Goal: Task Accomplishment & Management: Manage account settings

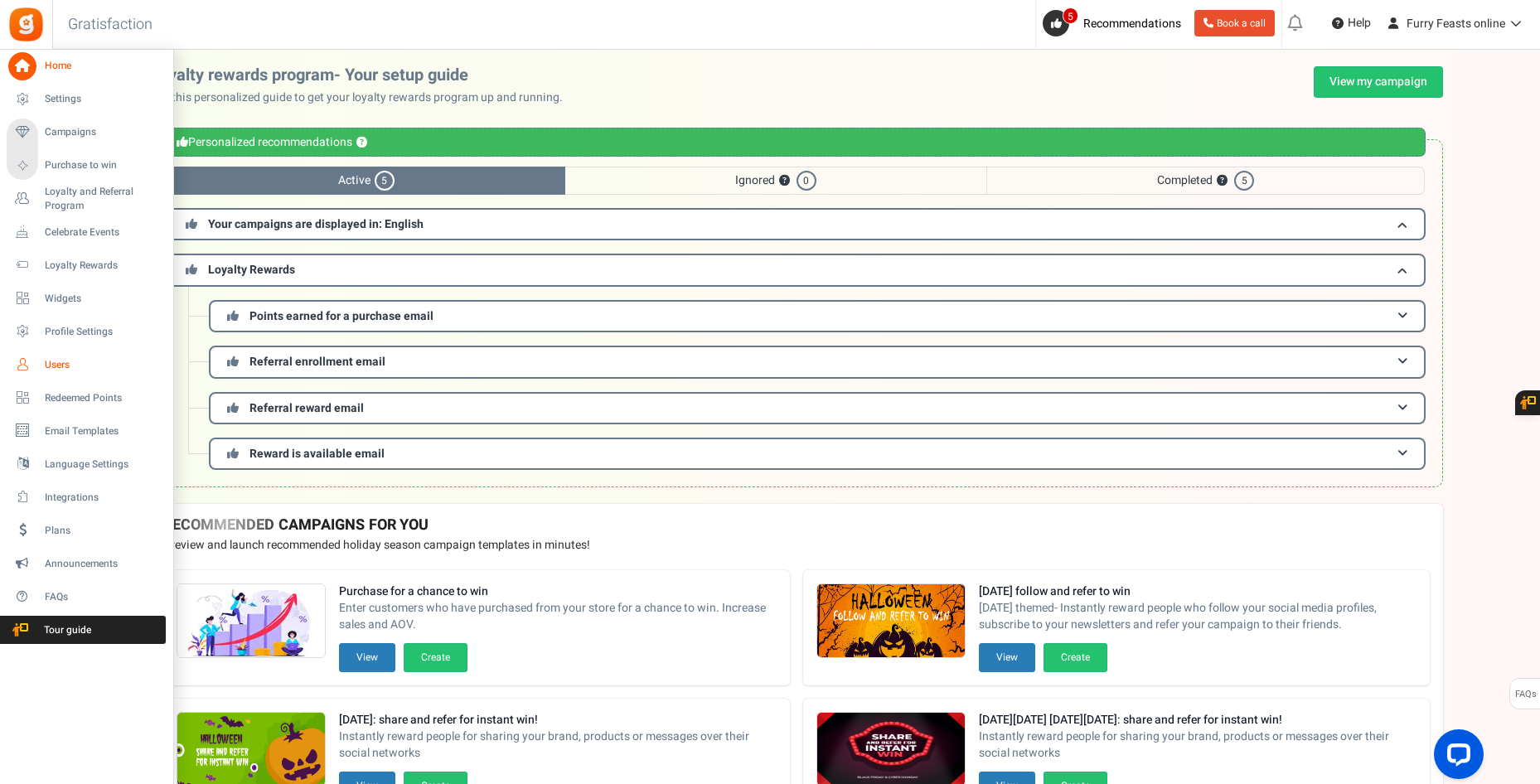
click at [48, 359] on span "Users" at bounding box center [102, 365] width 116 height 14
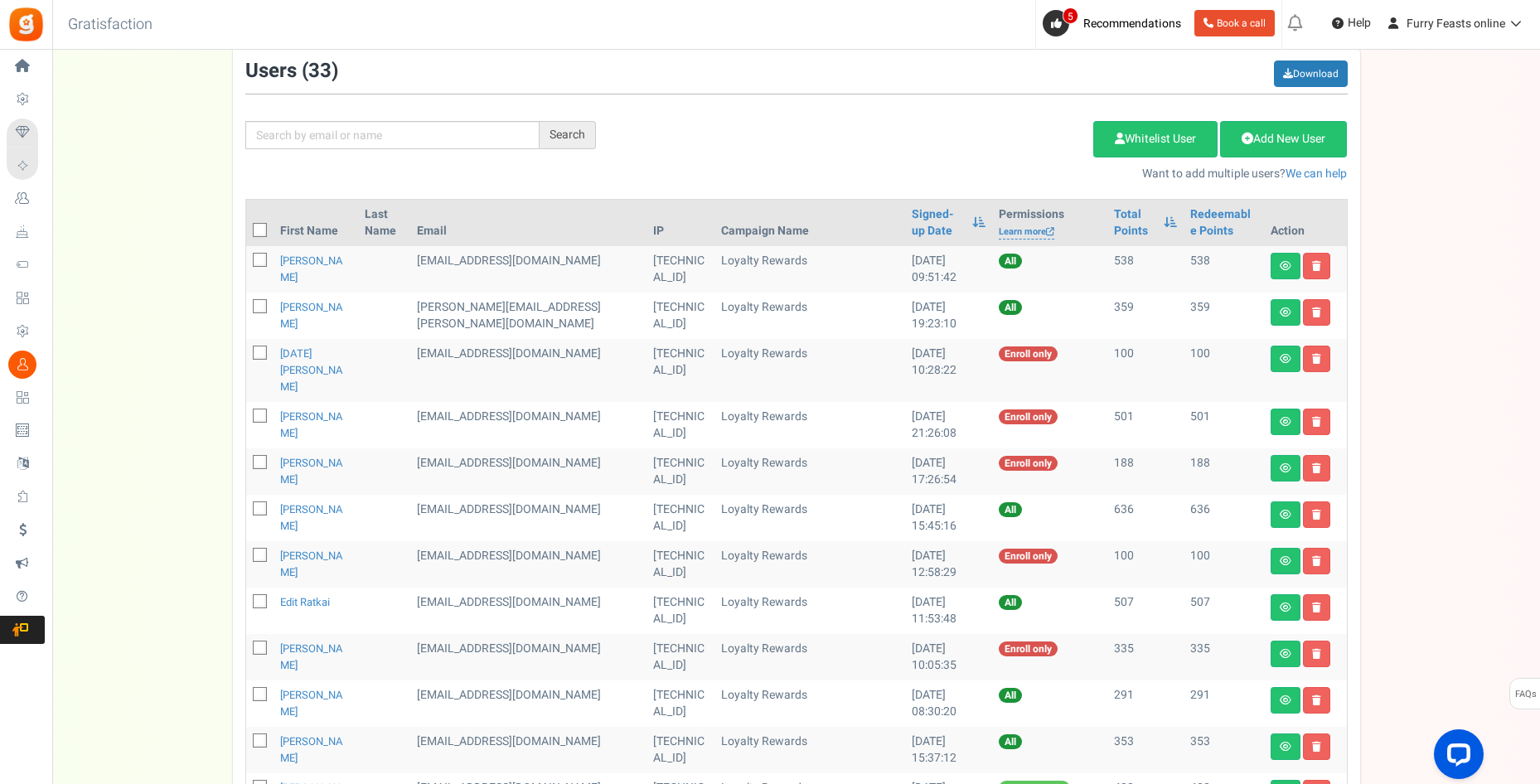
scroll to position [83, 0]
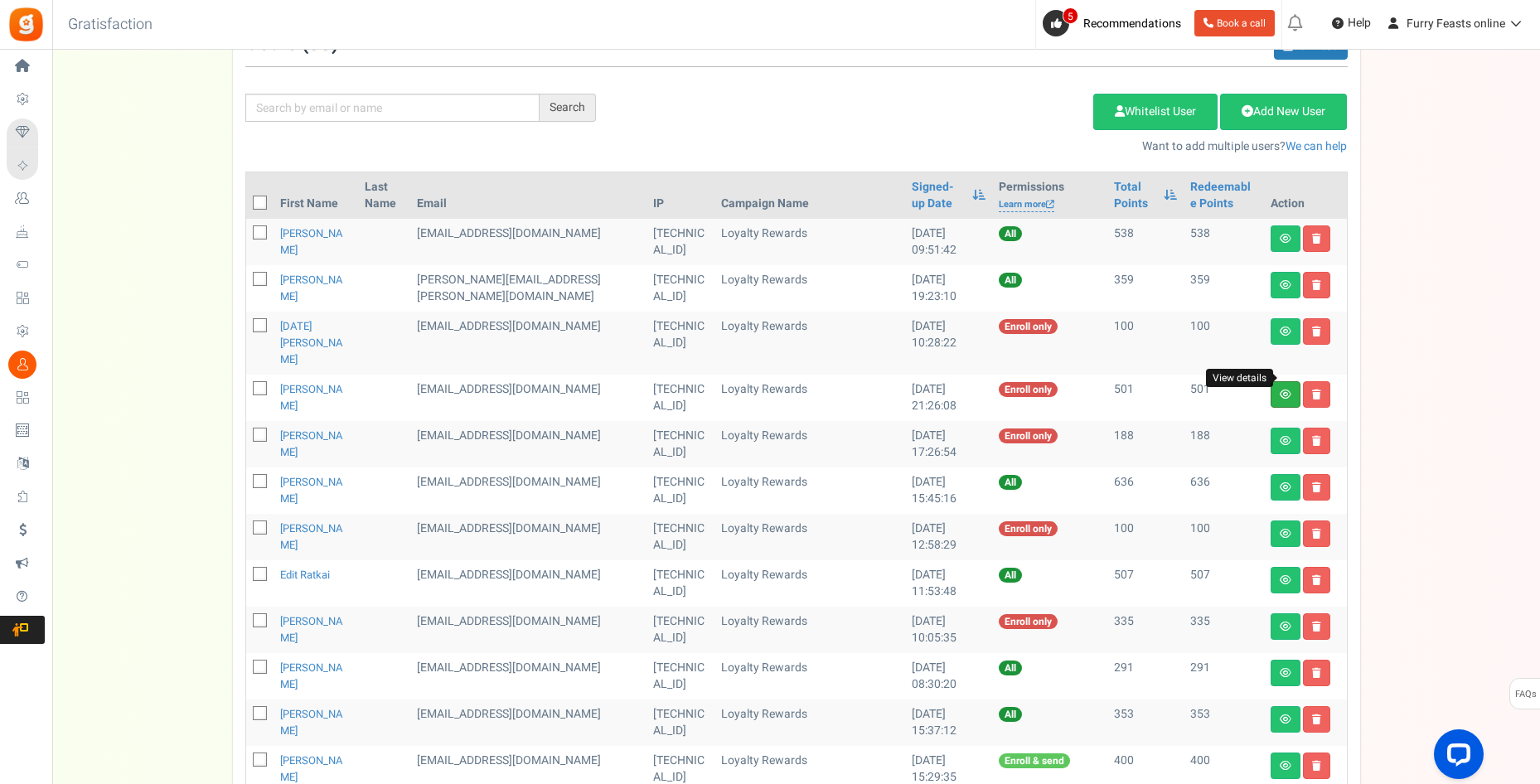
click at [1284, 389] on icon at bounding box center [1286, 394] width 12 height 10
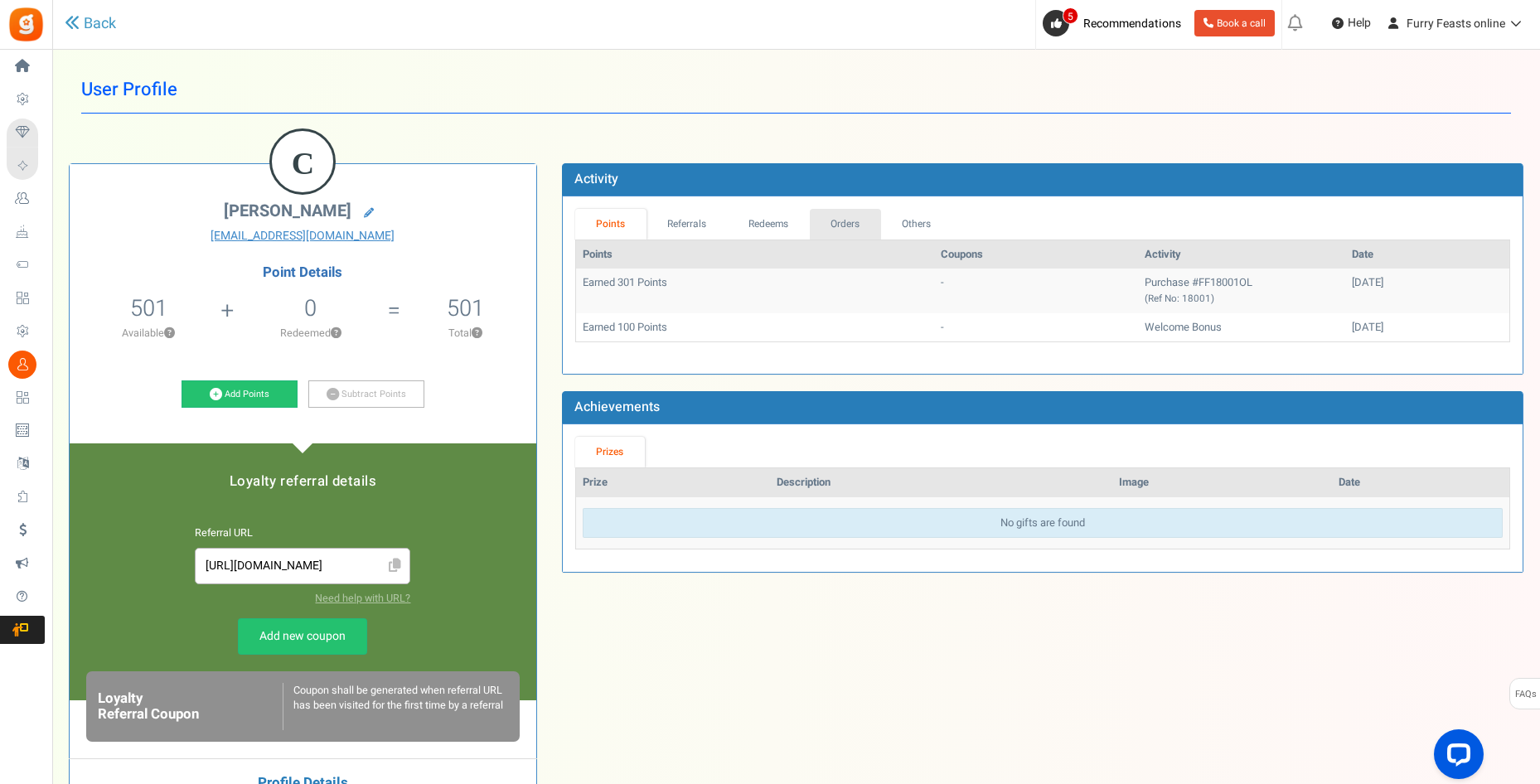
click at [842, 224] on link "Orders" at bounding box center [845, 224] width 71 height 31
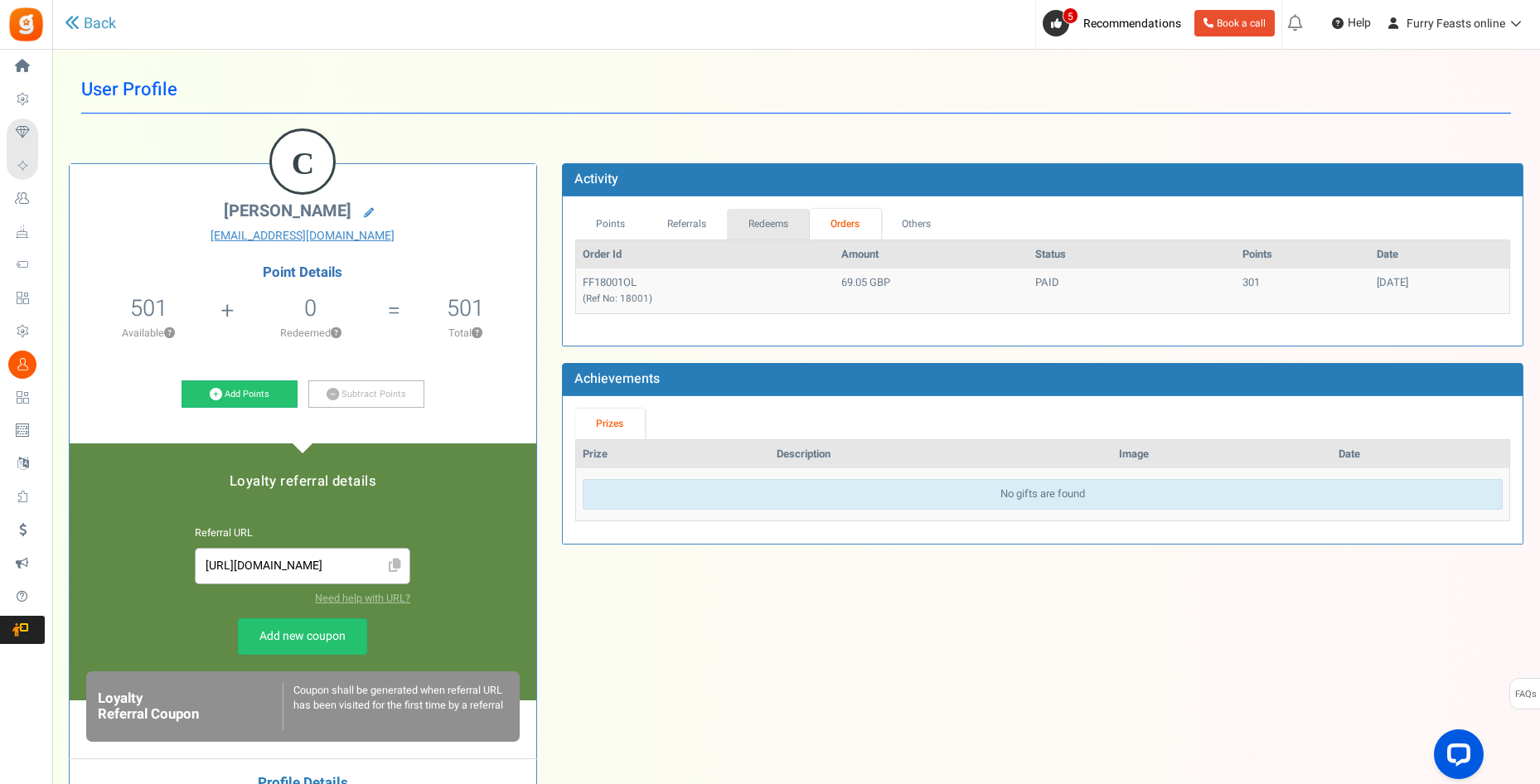
click at [796, 220] on link "Redeems" at bounding box center [769, 224] width 83 height 31
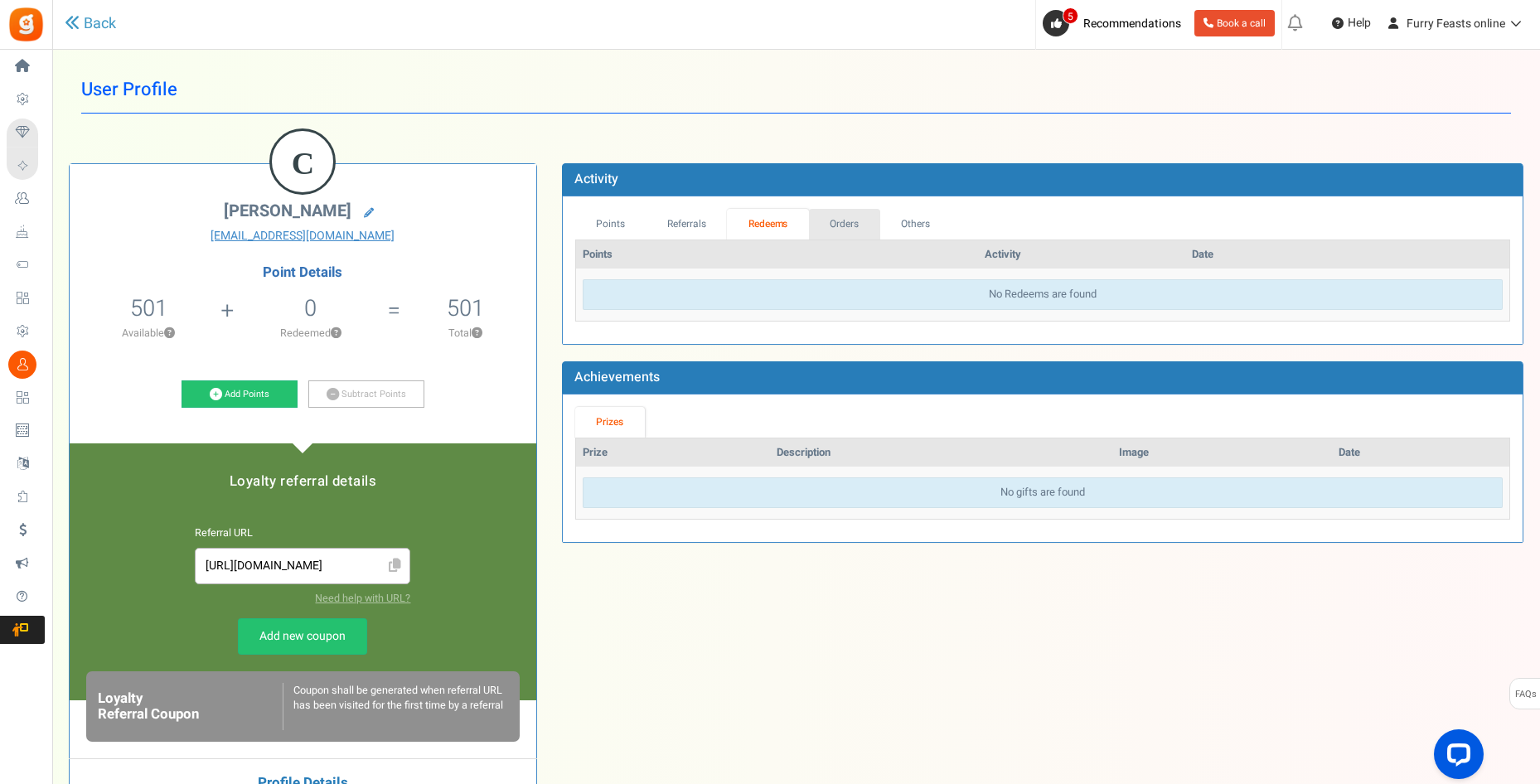
click at [861, 233] on link "Orders" at bounding box center [844, 224] width 71 height 31
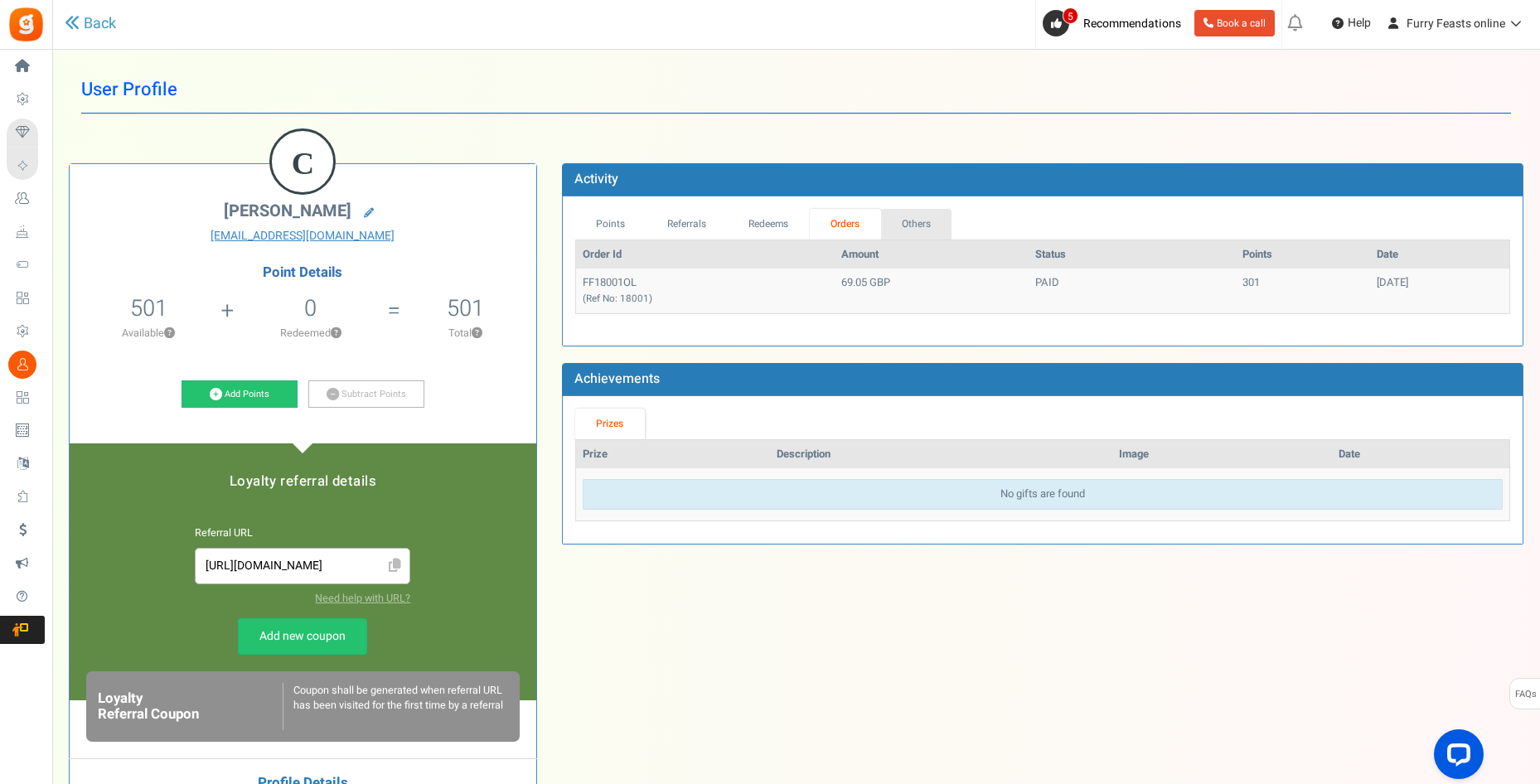
click at [913, 224] on link "Others" at bounding box center [917, 224] width 71 height 31
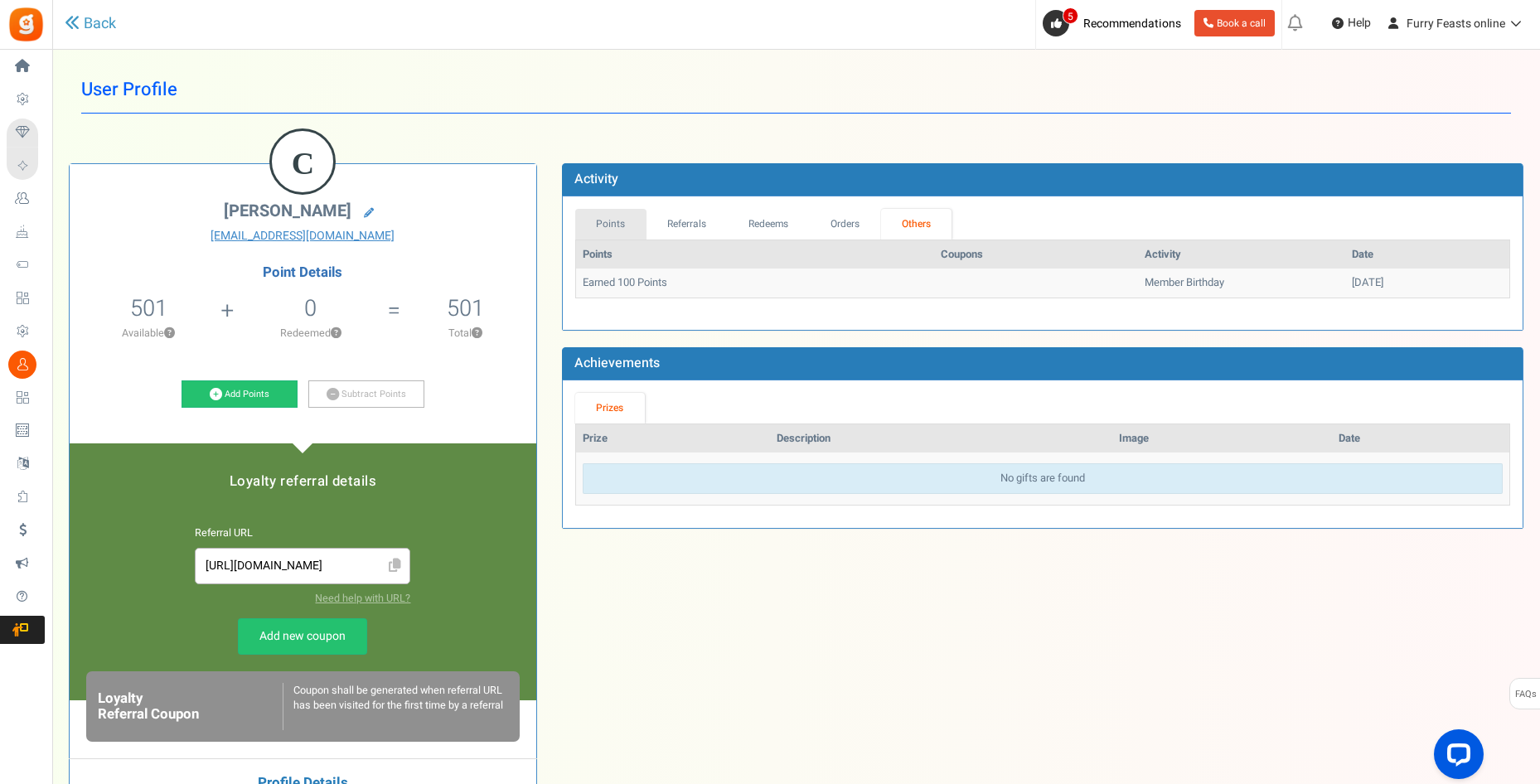
click at [618, 227] on link "Points" at bounding box center [611, 224] width 71 height 31
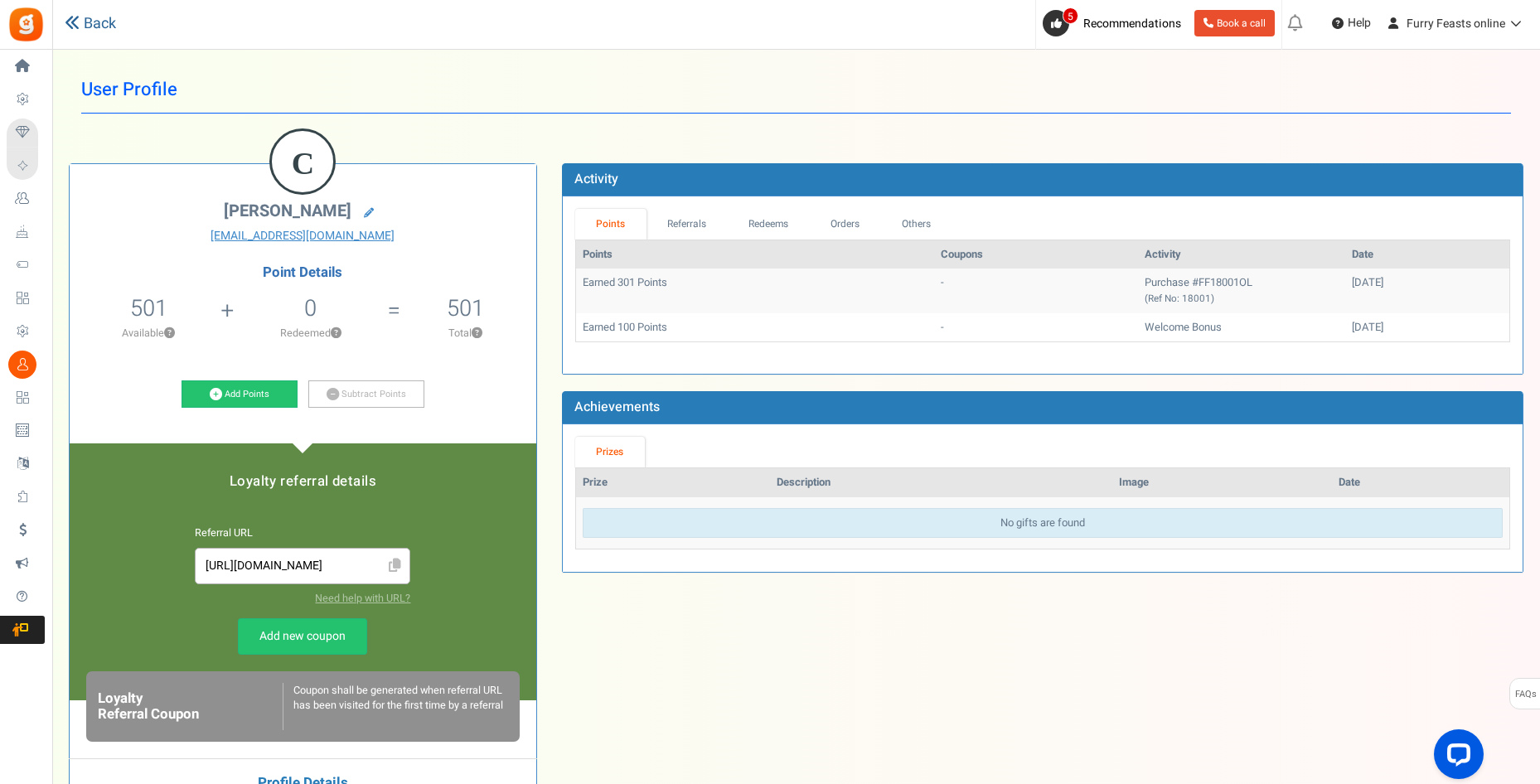
click at [91, 24] on link "Back" at bounding box center [90, 24] width 51 height 21
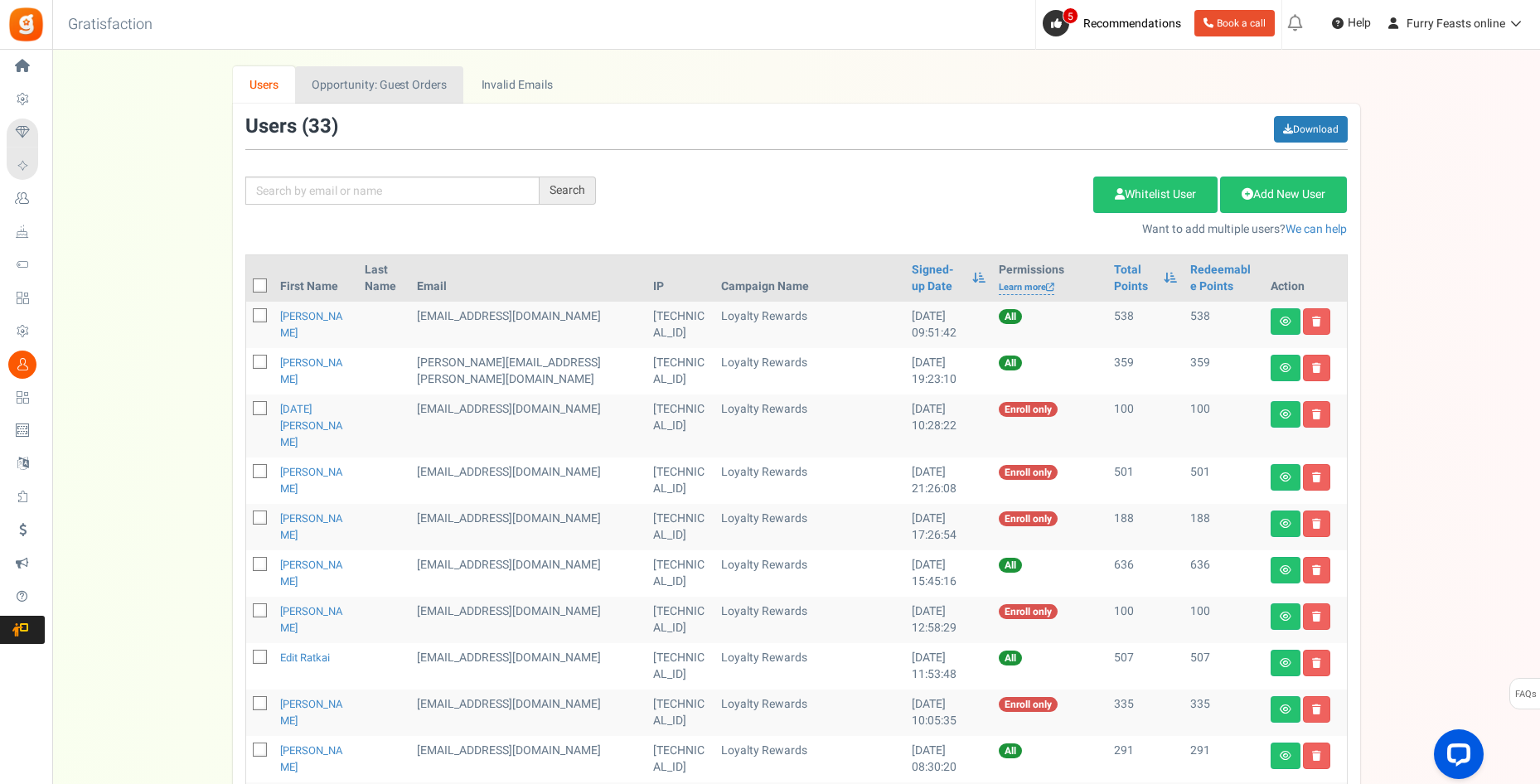
click at [414, 93] on link "Opportunity: Guest Orders" at bounding box center [379, 85] width 168 height 38
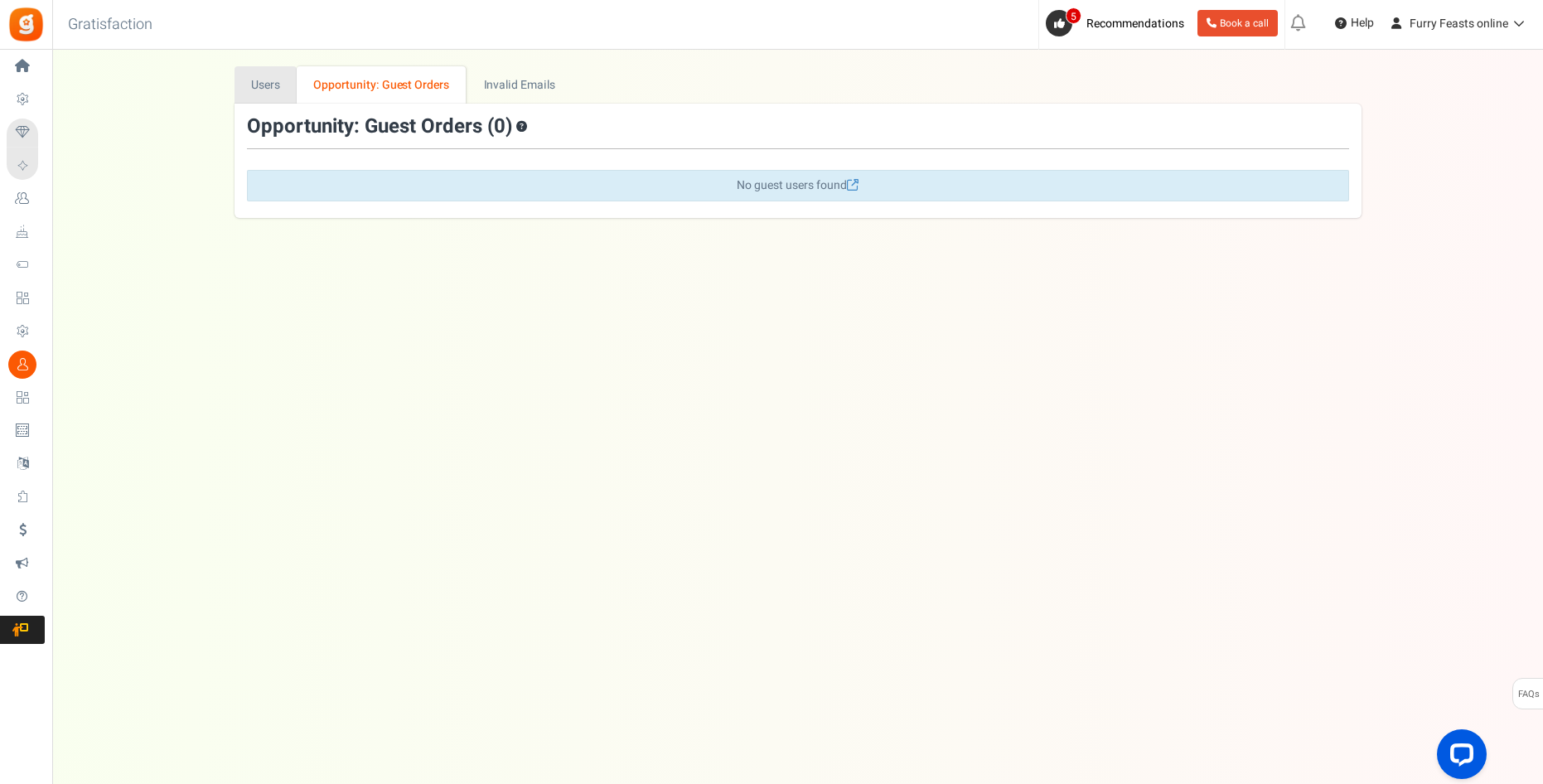
click at [268, 89] on link "Users" at bounding box center [266, 85] width 63 height 38
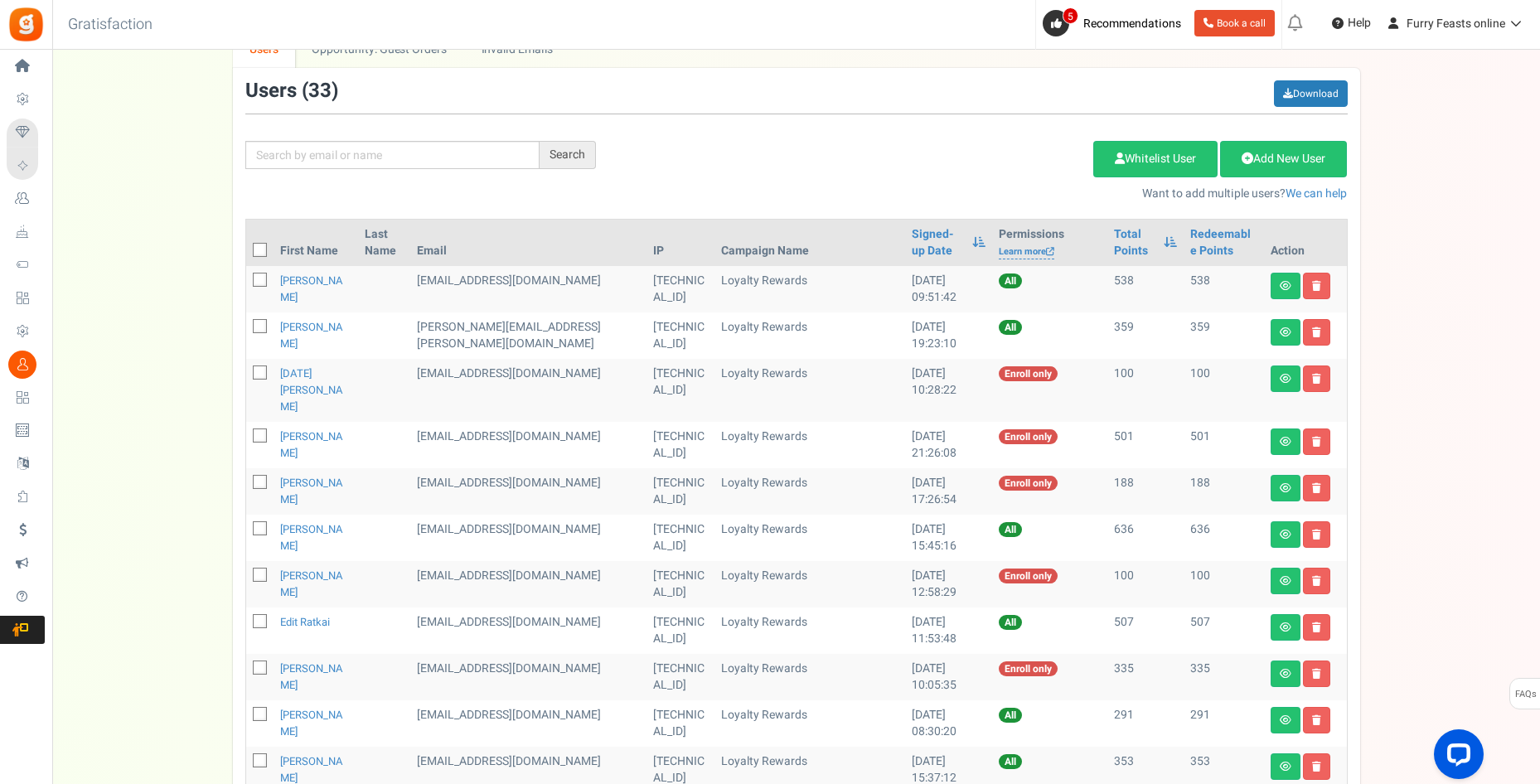
scroll to position [23, 0]
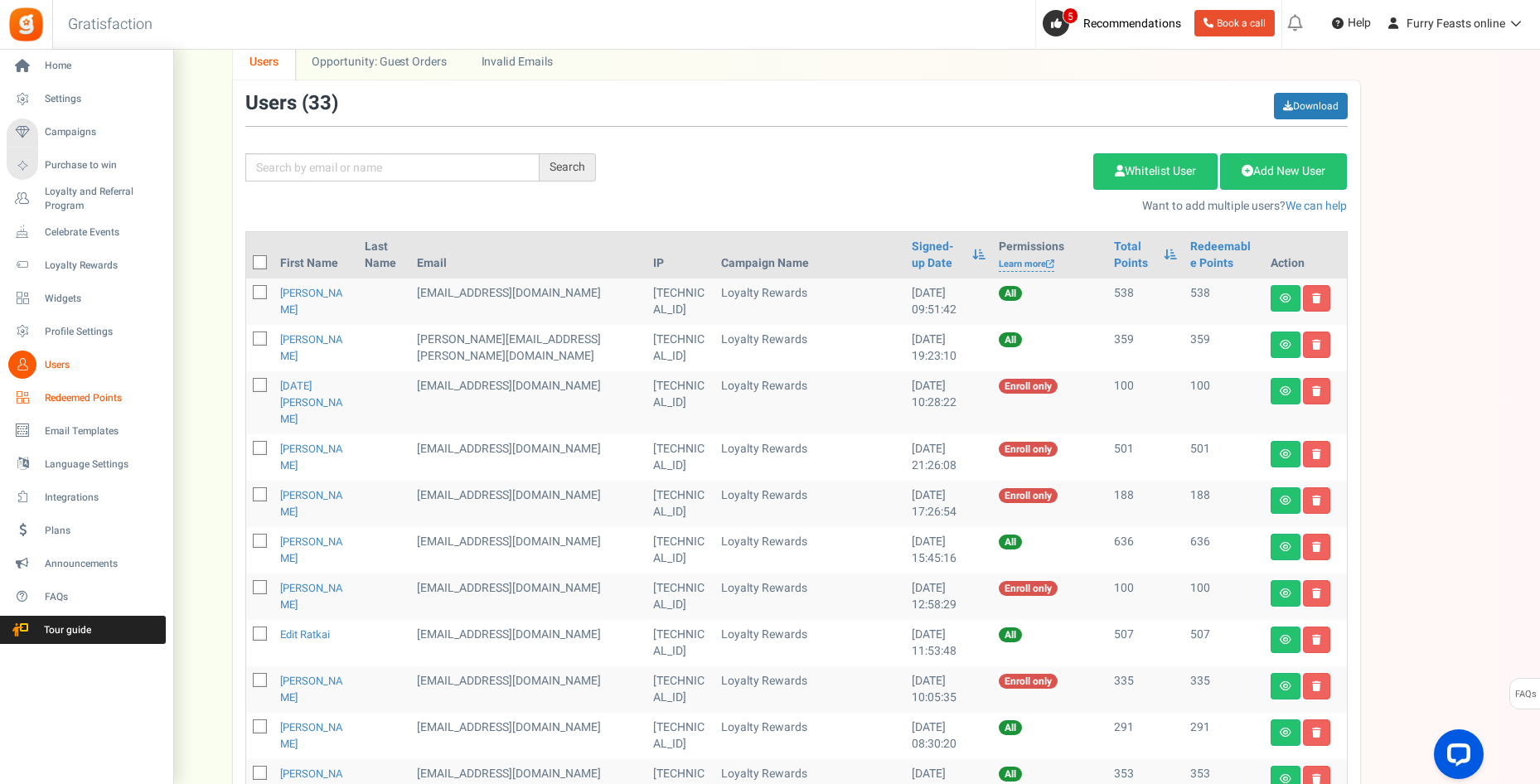
click at [85, 395] on span "Redeemed Points" at bounding box center [102, 398] width 116 height 14
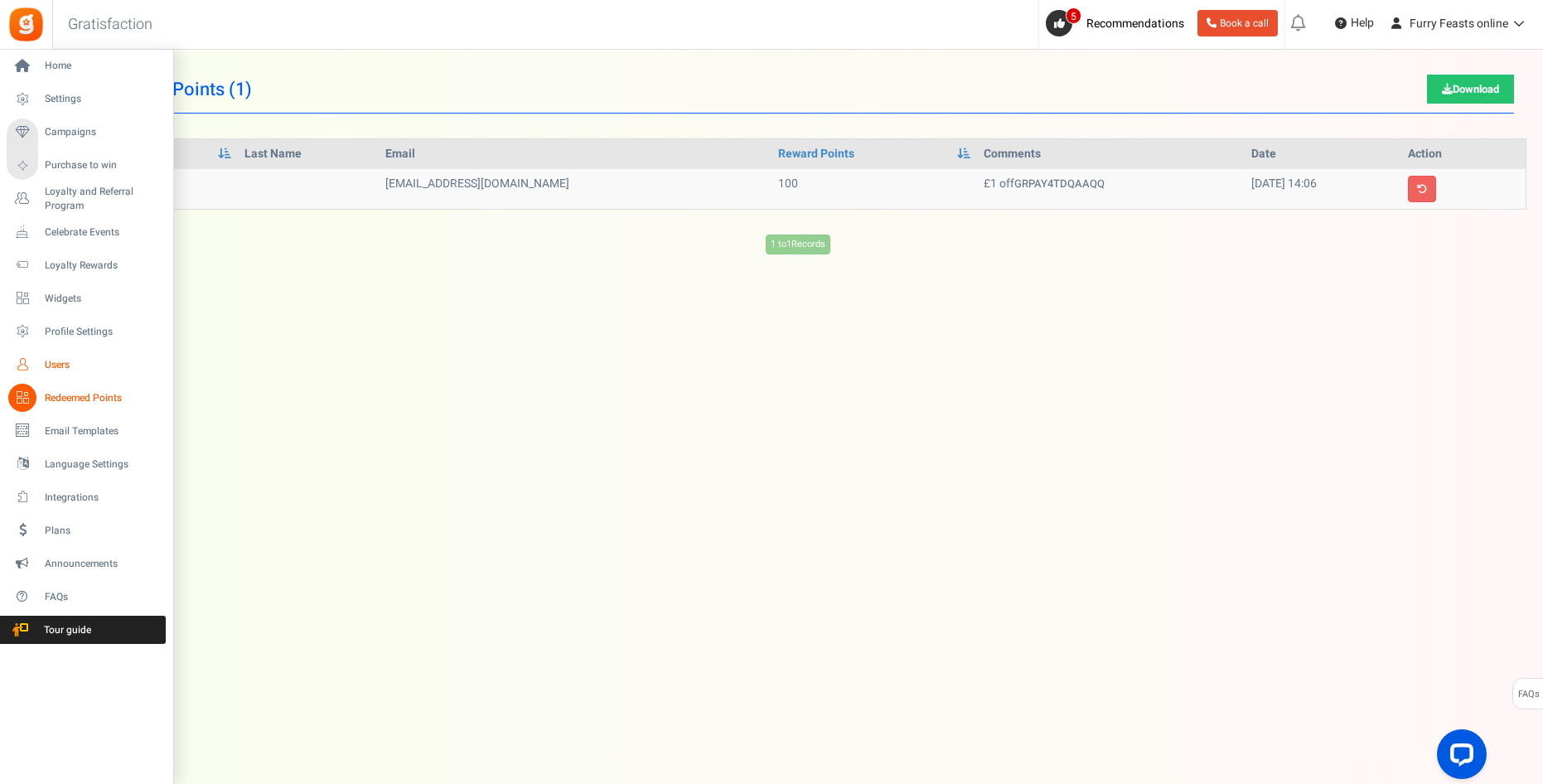
click at [69, 361] on span "Users" at bounding box center [102, 365] width 116 height 14
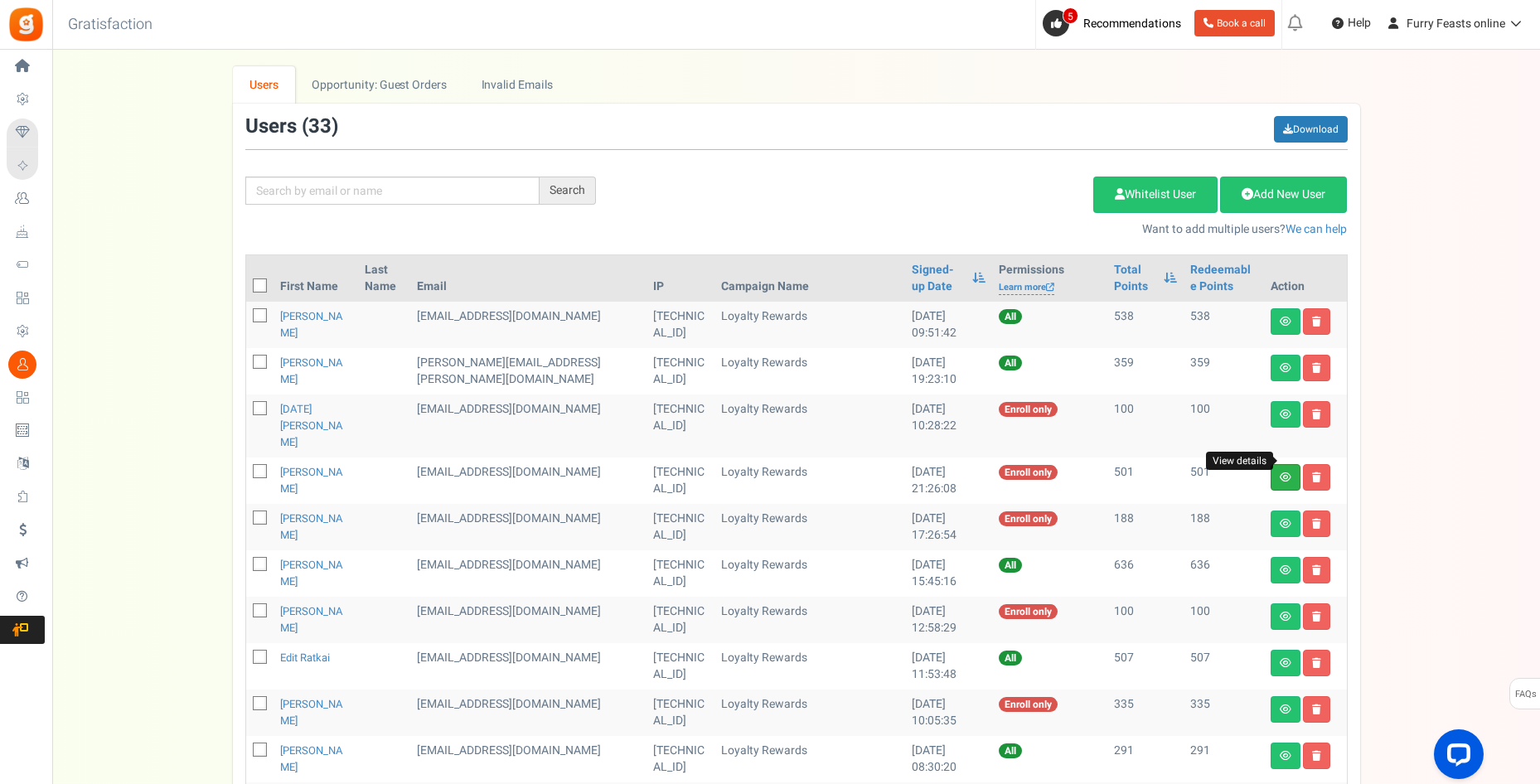
click at [1287, 472] on icon at bounding box center [1286, 477] width 12 height 10
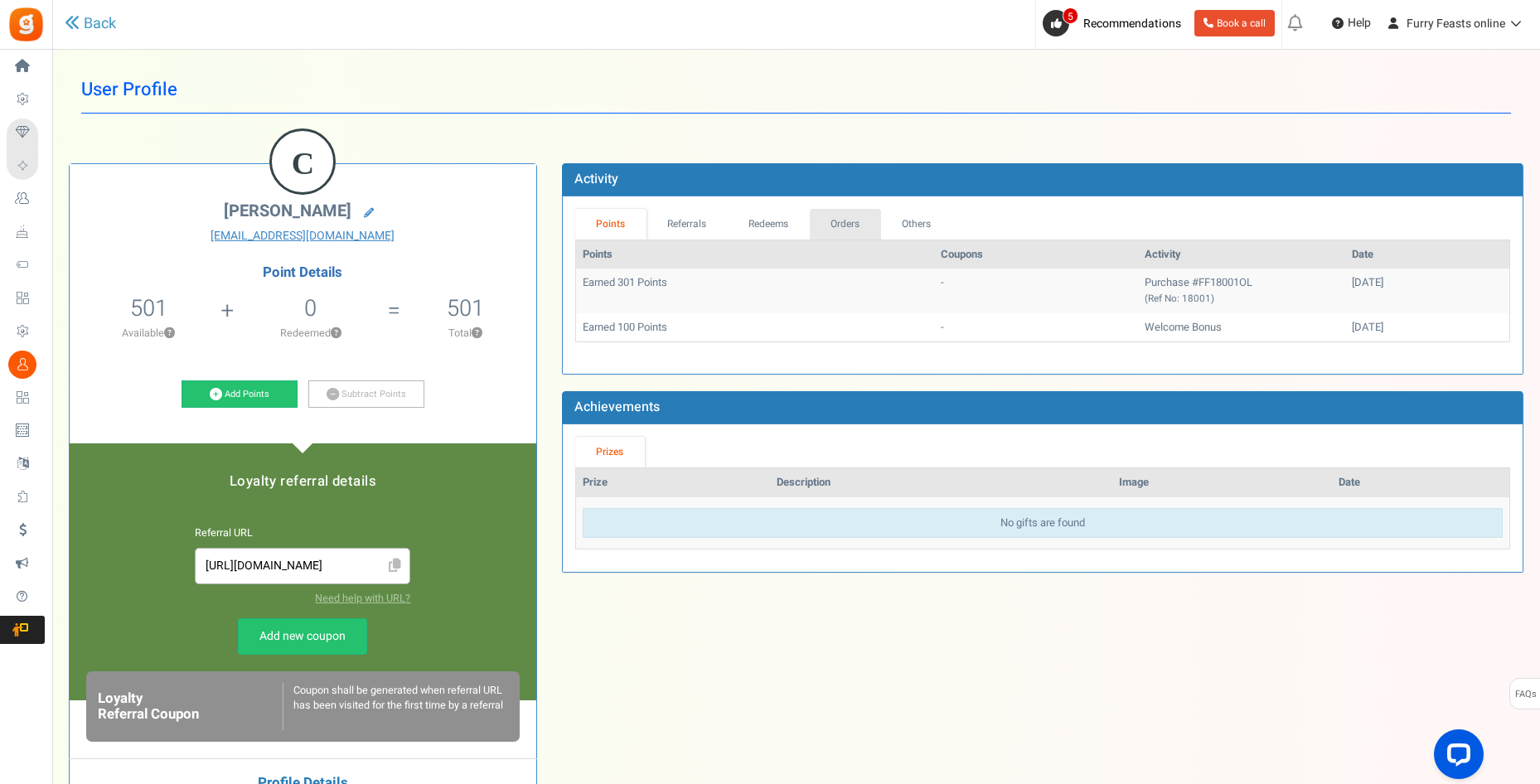
click at [838, 219] on link "Orders" at bounding box center [845, 224] width 71 height 31
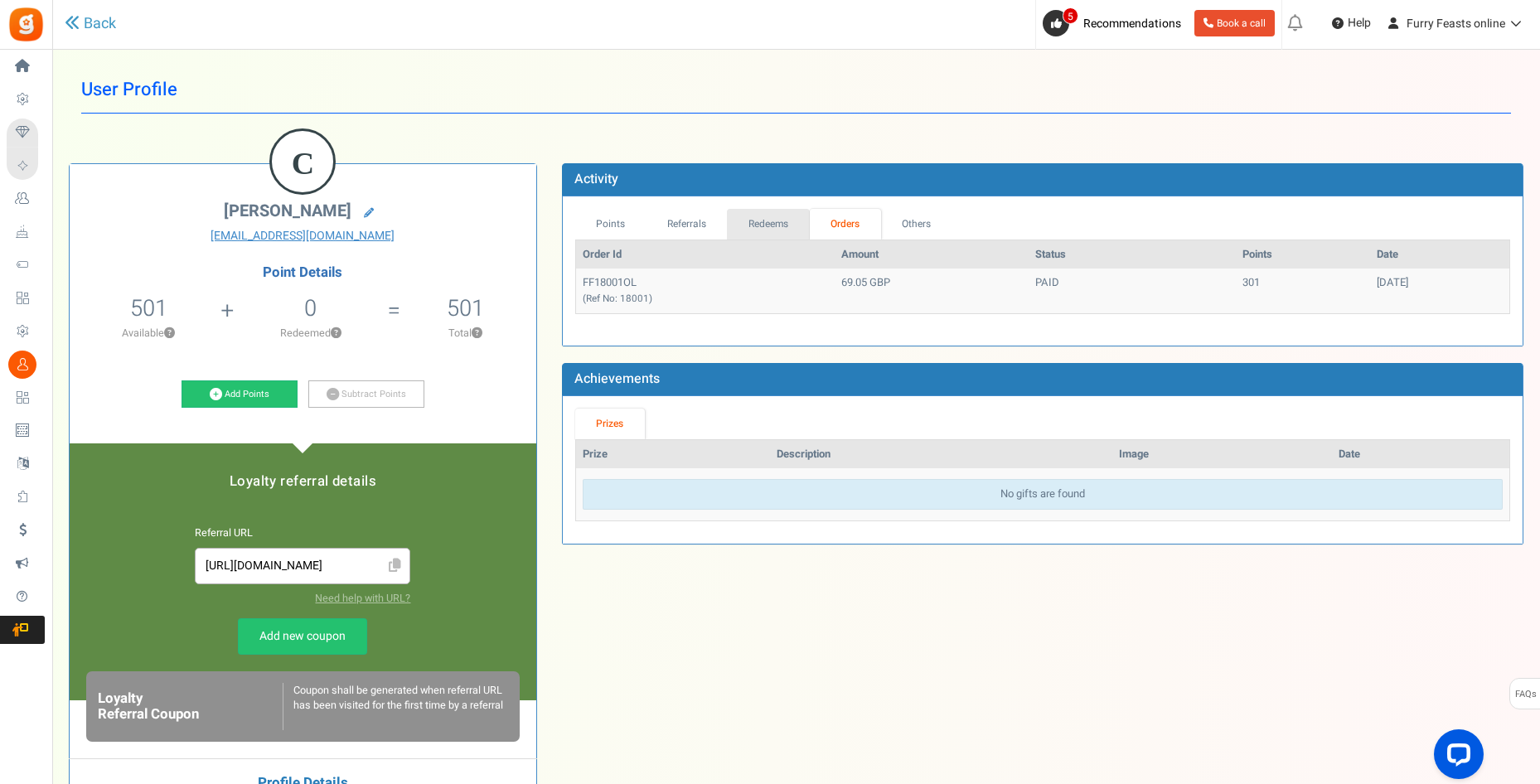
click at [787, 221] on link "Redeems" at bounding box center [769, 224] width 83 height 31
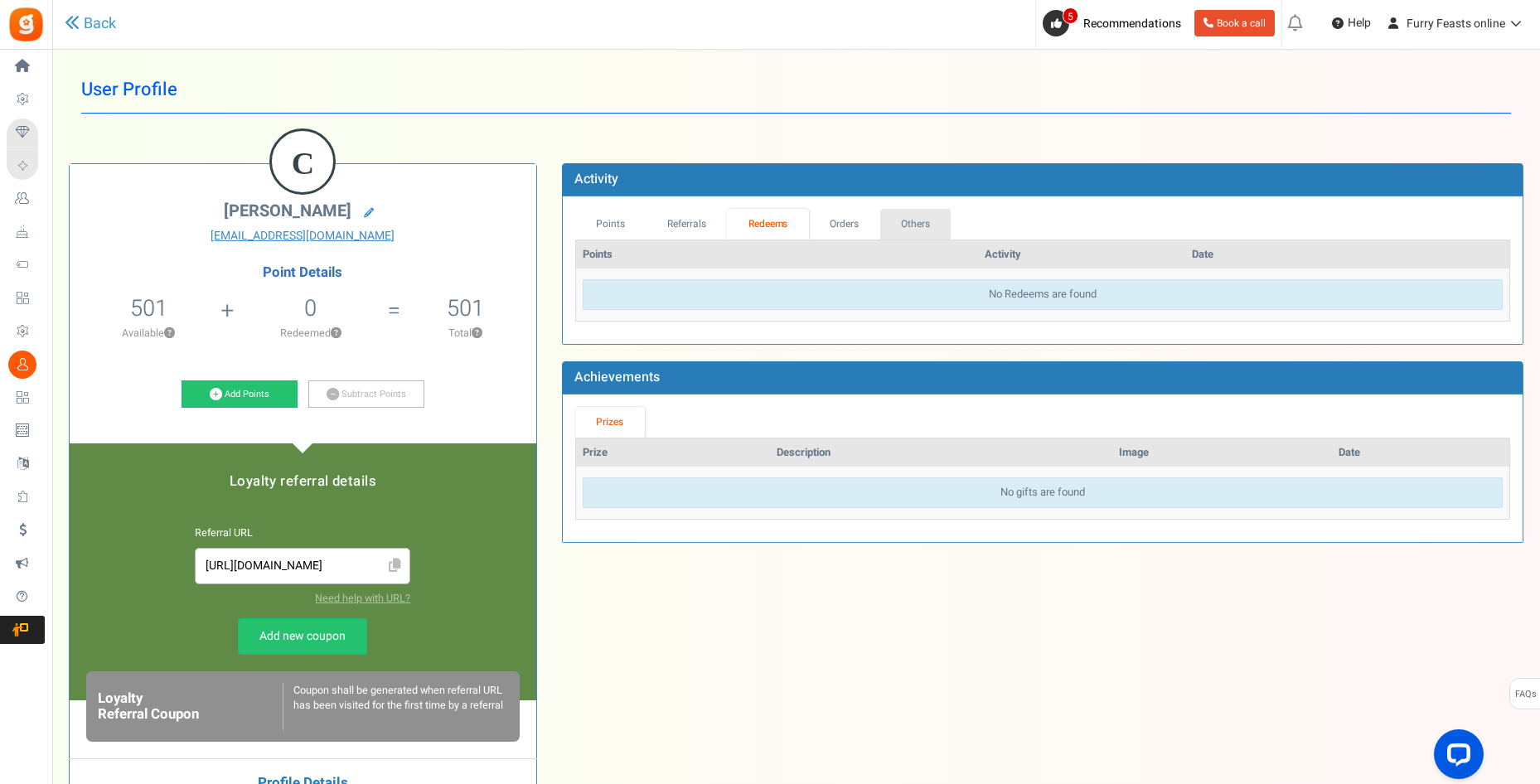
click at [927, 230] on link "Others" at bounding box center [916, 224] width 71 height 31
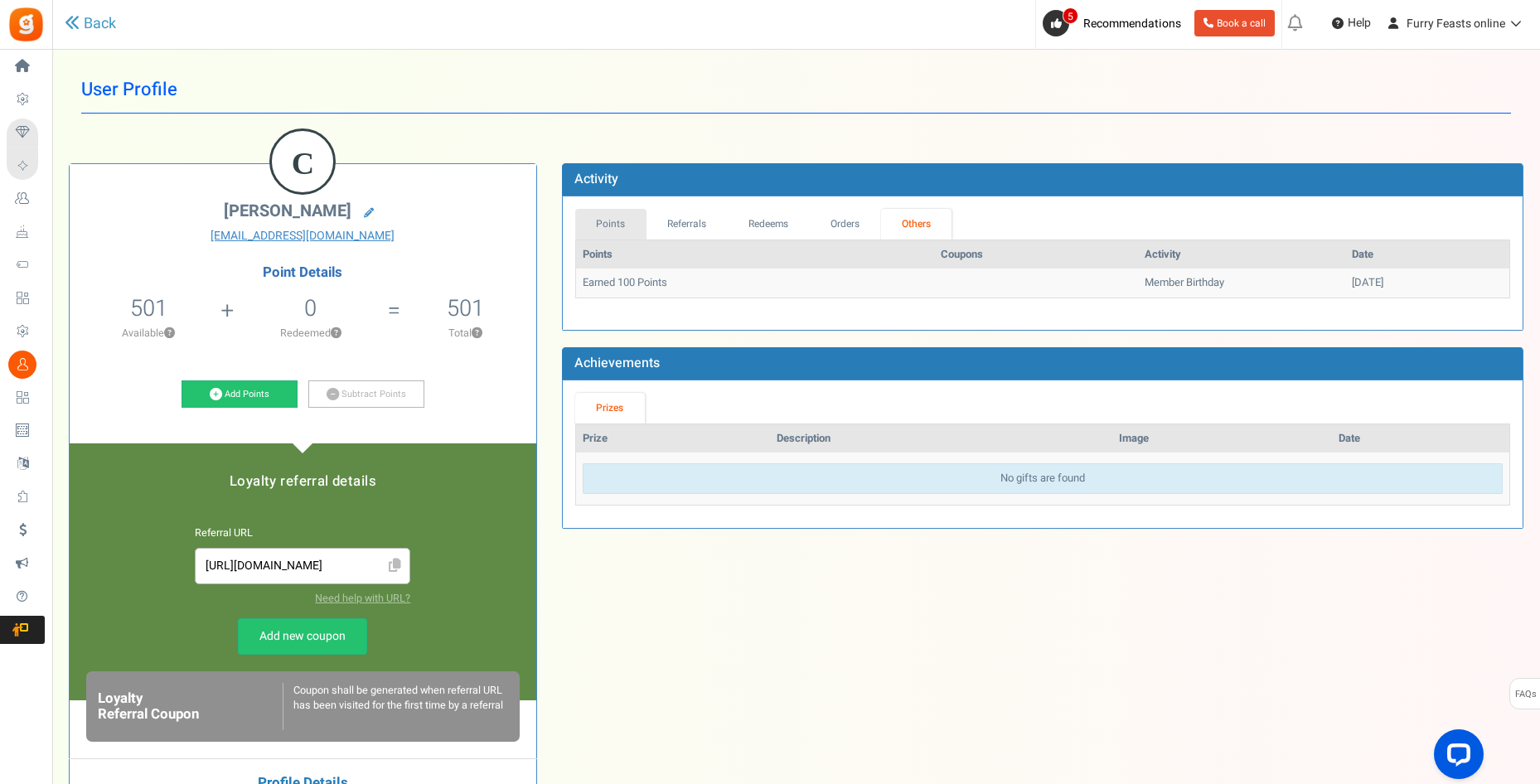
click at [615, 226] on link "Points" at bounding box center [611, 224] width 71 height 31
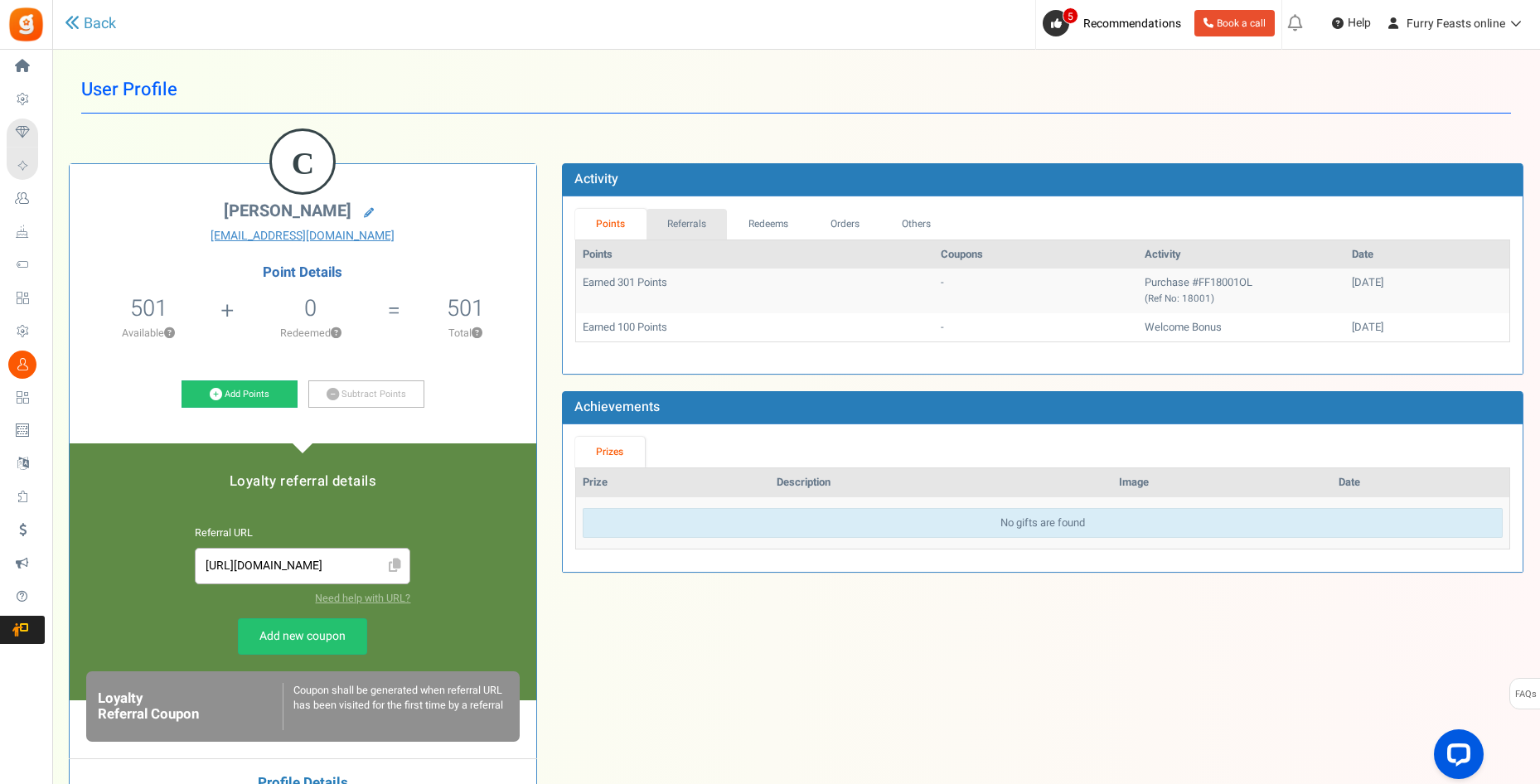
click at [681, 222] on link "Referrals" at bounding box center [687, 224] width 81 height 31
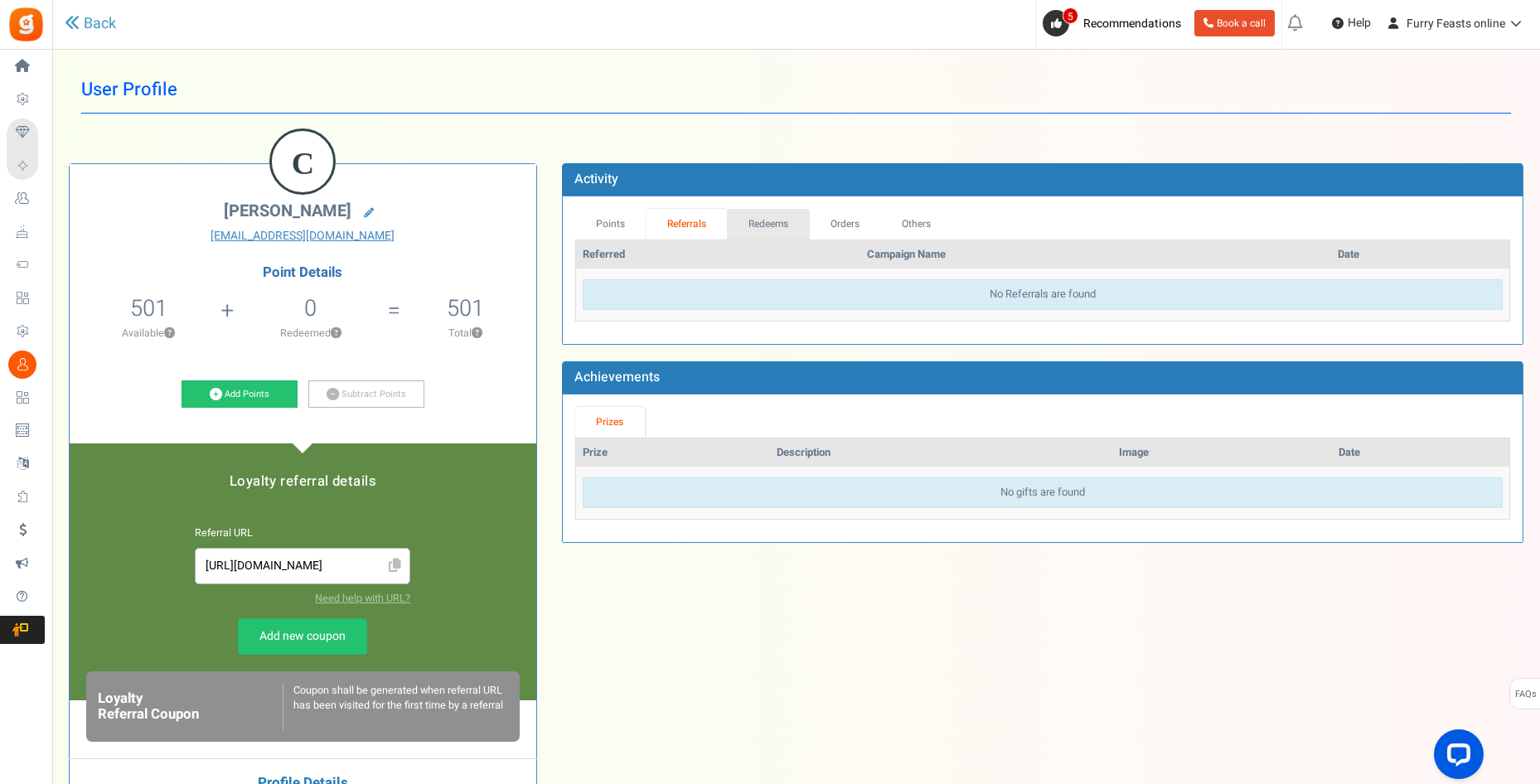
click at [774, 227] on link "Redeems" at bounding box center [769, 224] width 83 height 31
click at [842, 227] on link "Orders" at bounding box center [844, 224] width 71 height 31
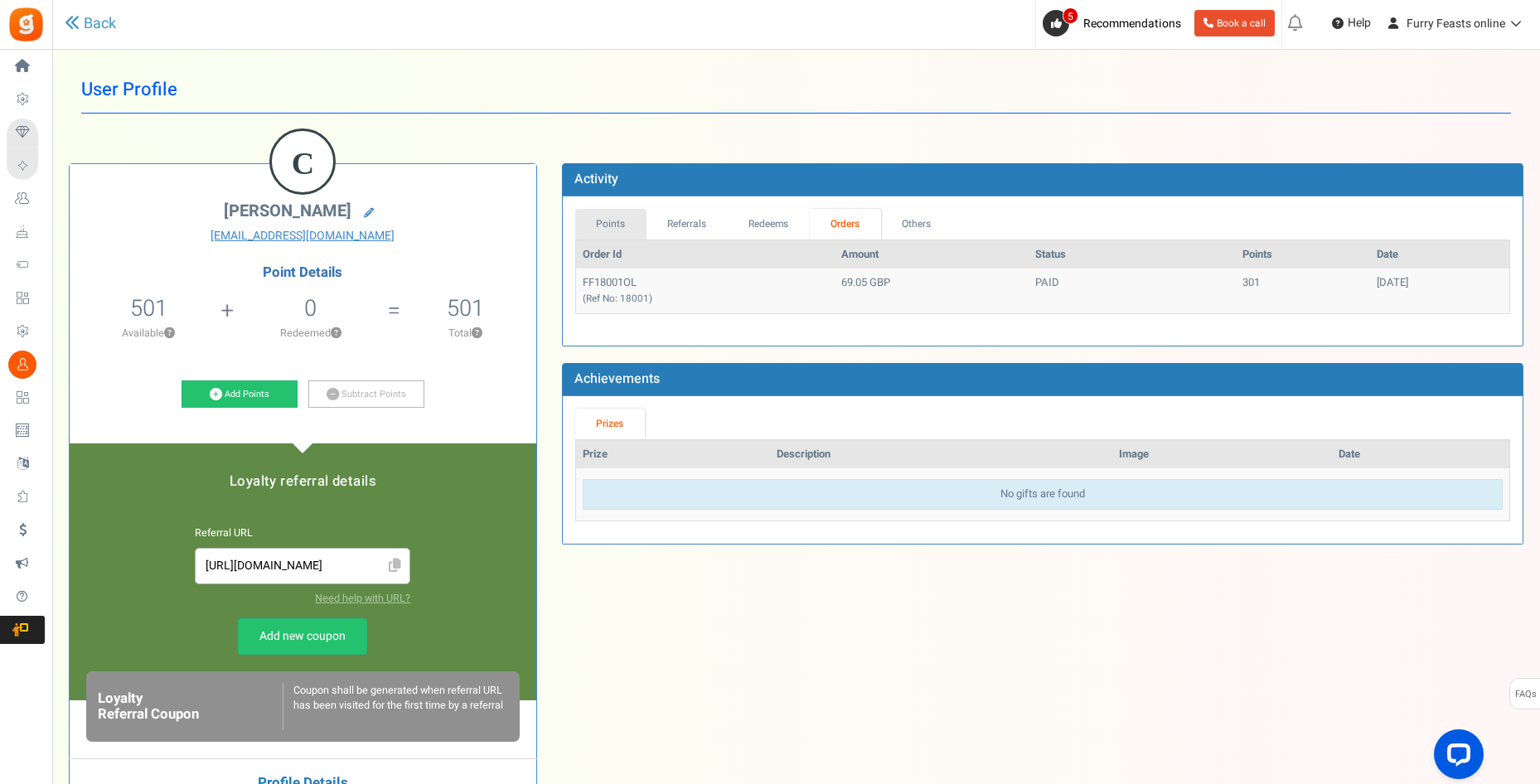
click at [602, 225] on link "Points" at bounding box center [611, 224] width 71 height 31
